Goal: Find specific page/section: Find specific page/section

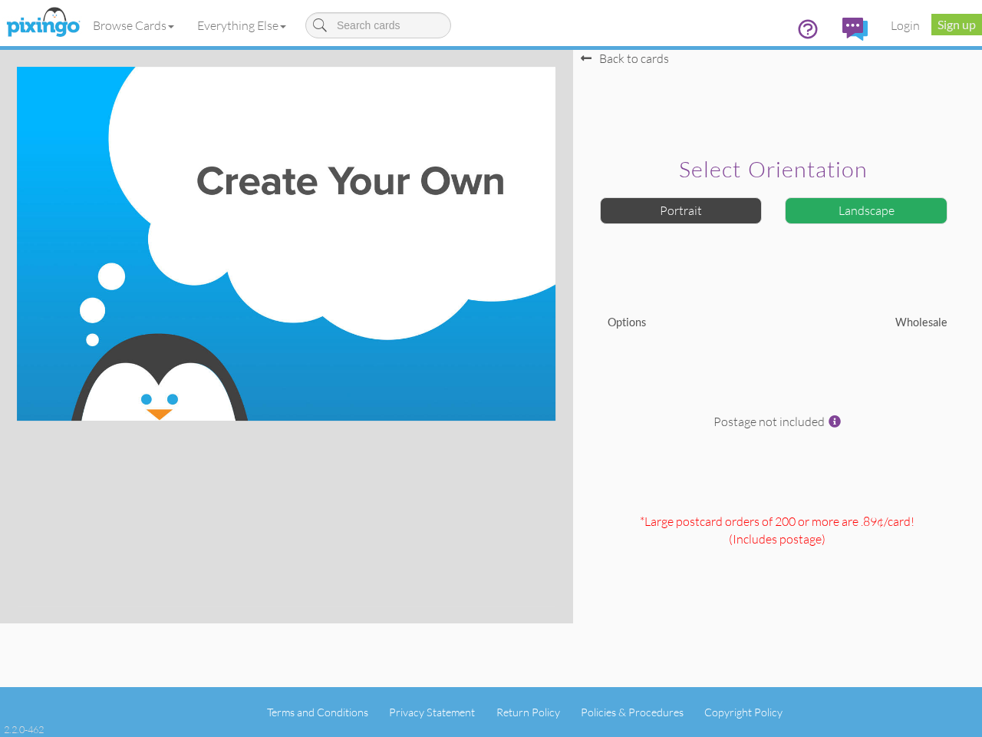
click at [491, 368] on img at bounding box center [286, 244] width 539 height 354
click at [134, 25] on link "Browse Cards" at bounding box center [133, 25] width 104 height 38
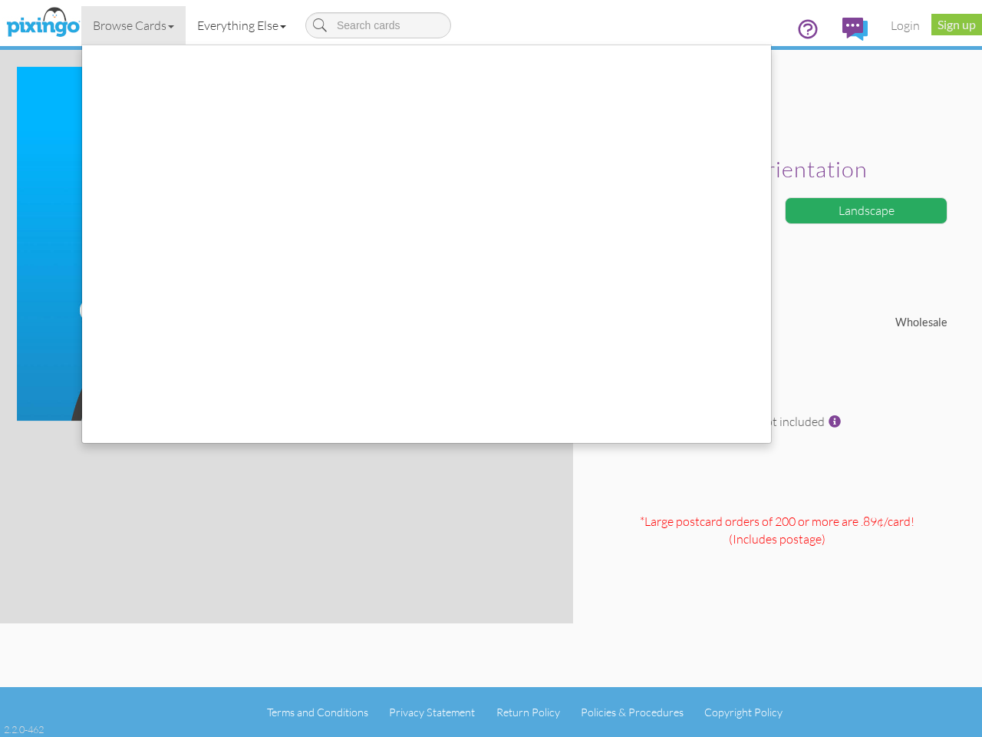
click at [245, 25] on link "Everything Else" at bounding box center [242, 25] width 112 height 38
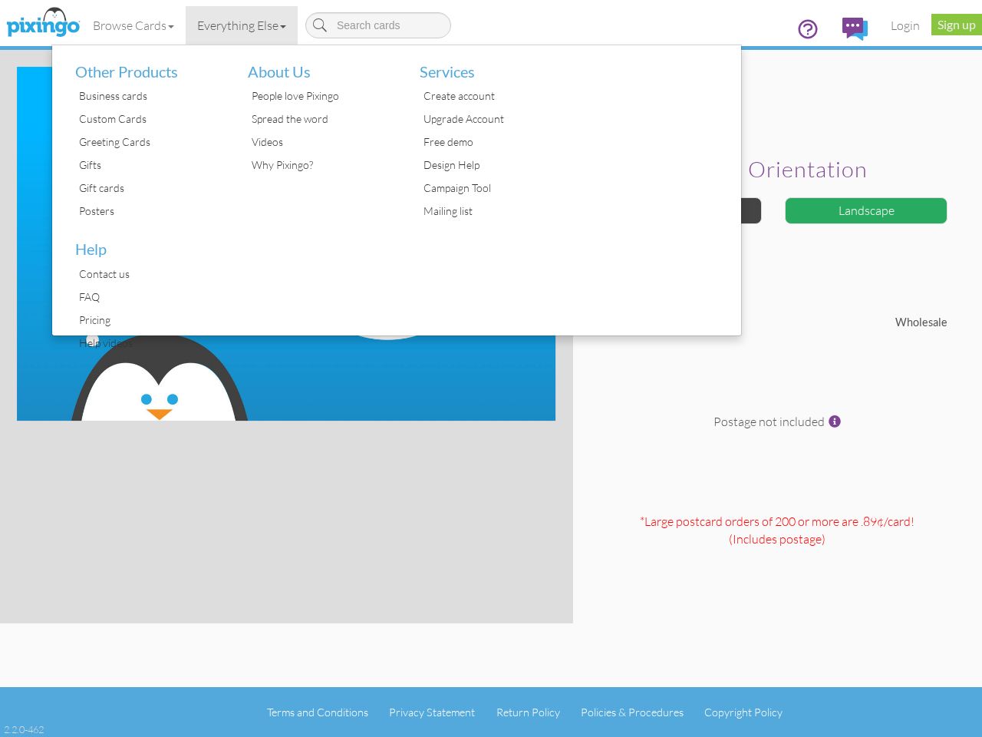
click at [681, 210] on div at bounding box center [655, 190] width 173 height 290
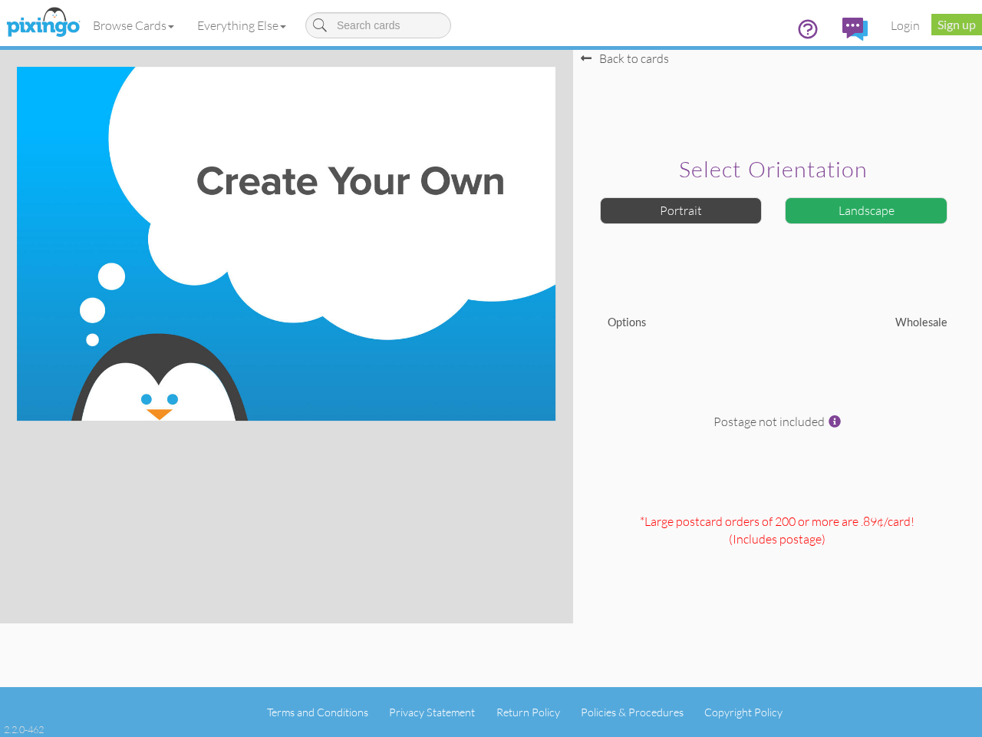
click at [866, 210] on div "Landscape" at bounding box center [866, 210] width 163 height 27
click at [835, 421] on span at bounding box center [835, 421] width 12 height 12
